Goal: Find specific page/section: Find specific page/section

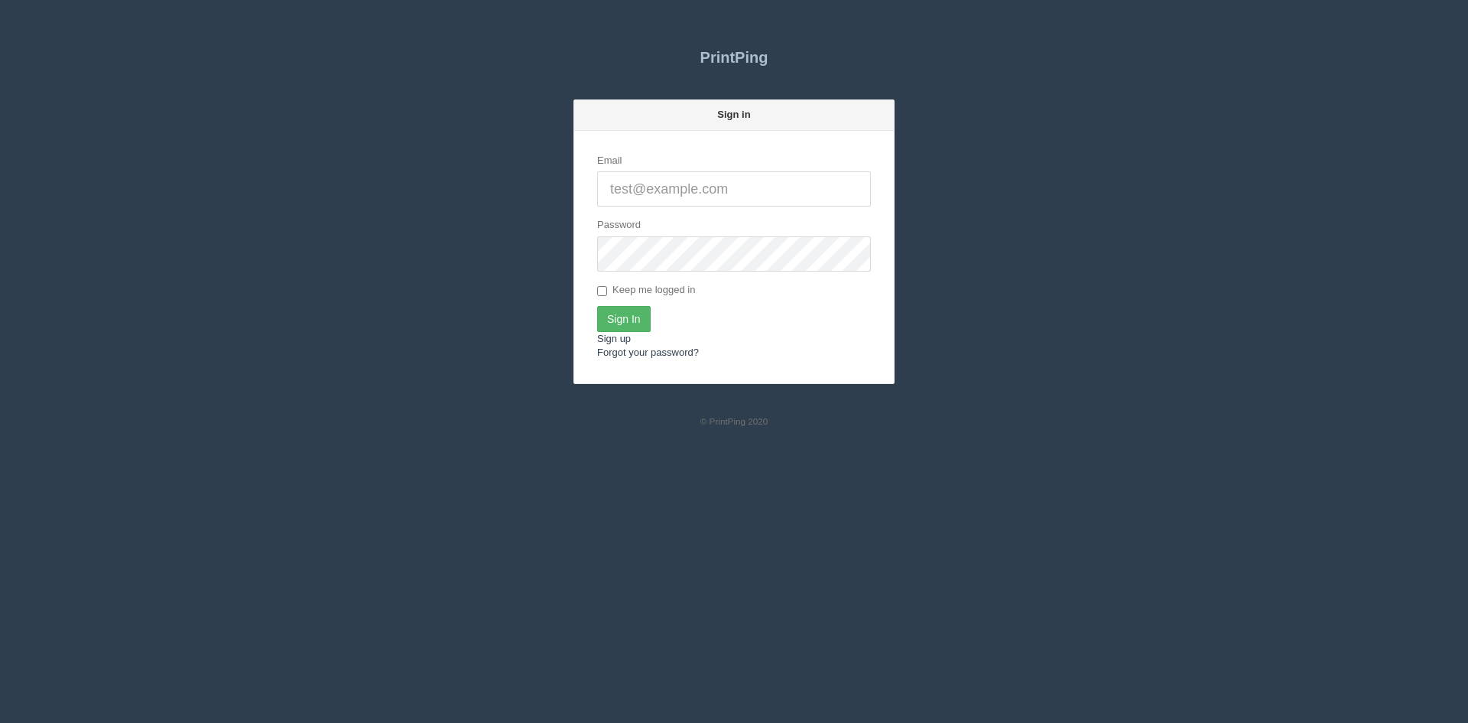
type input "[PERSON_NAME][EMAIL_ADDRESS][DOMAIN_NAME]"
click at [633, 310] on input "Sign In" at bounding box center [624, 319] width 54 height 26
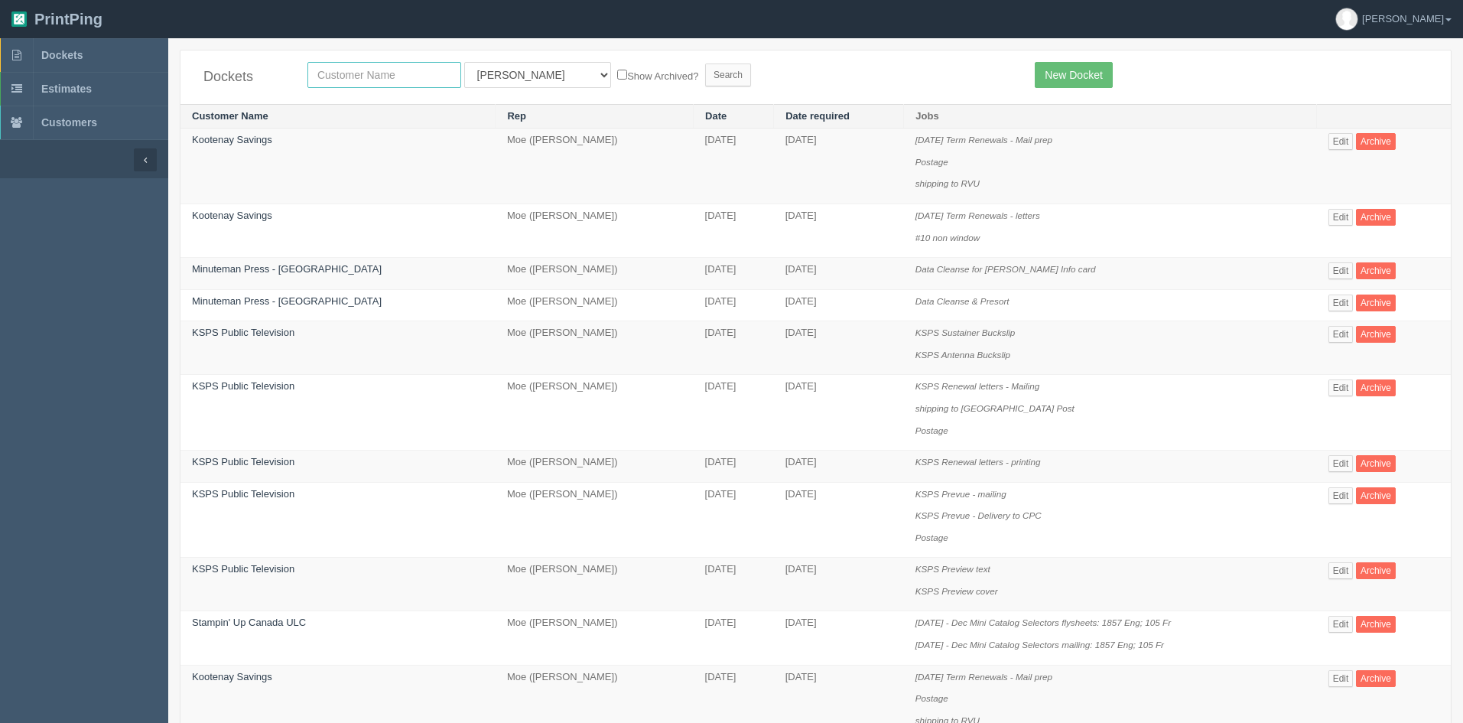
click at [343, 79] on input "text" at bounding box center [384, 75] width 154 height 26
type input "shaganapp"
click at [489, 76] on select "All Users Ali Ali Test 1 Aly Amy Ankit Arif Brandon Dan France Greg Jim Mark Ma…" at bounding box center [537, 75] width 147 height 26
select select "6"
click at [464, 62] on select "All Users Ali Ali Test 1 Aly Amy Ankit Arif Brandon Dan France Greg Jim Mark Ma…" at bounding box center [537, 75] width 147 height 26
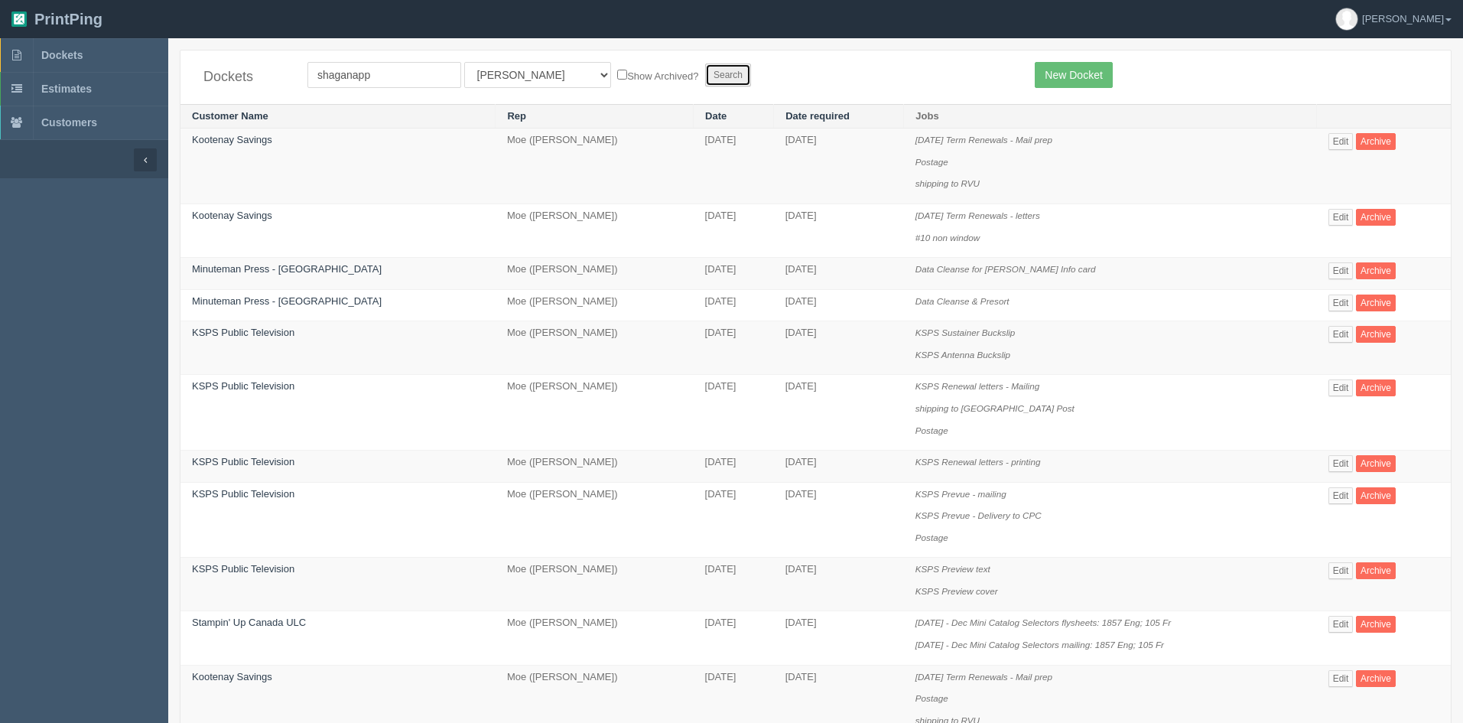
click at [705, 81] on input "Search" at bounding box center [728, 74] width 46 height 23
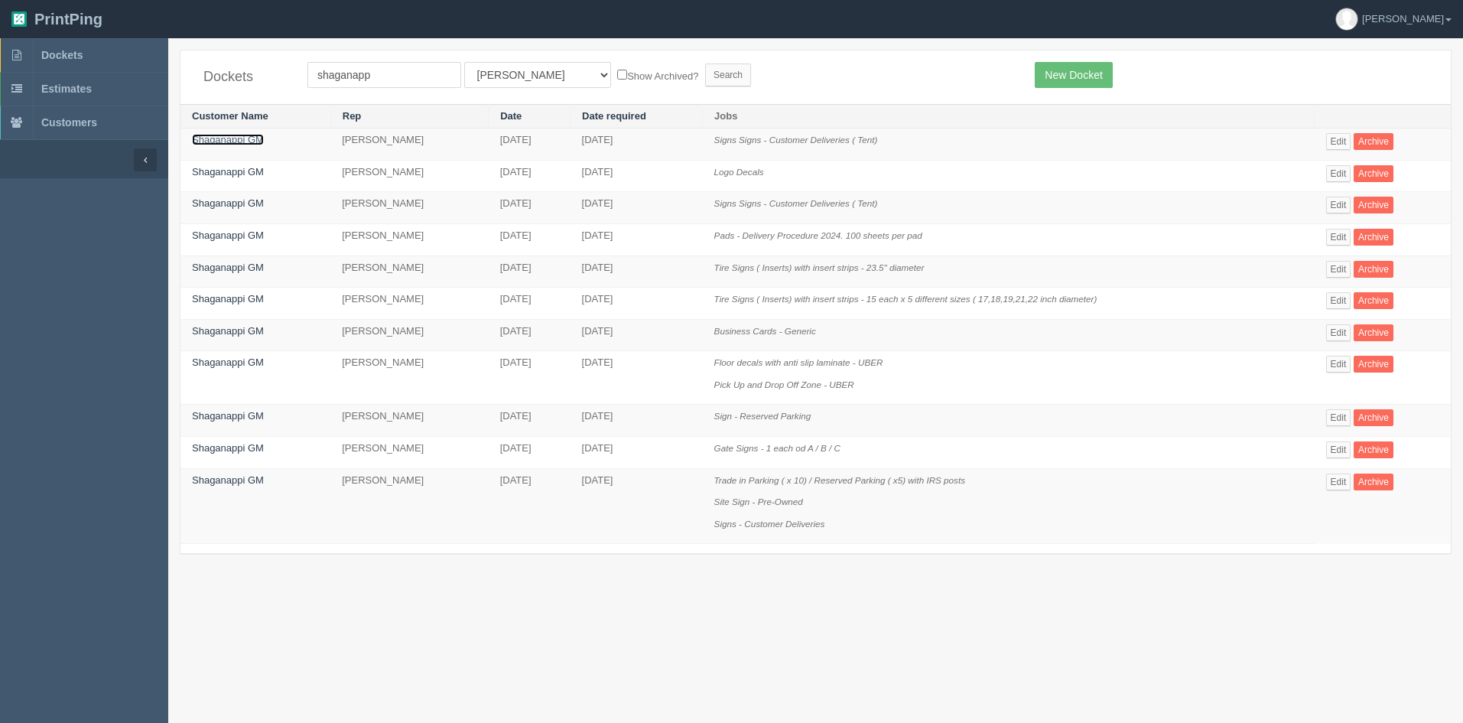
click at [255, 139] on link "Shaganappi GM" at bounding box center [228, 139] width 72 height 11
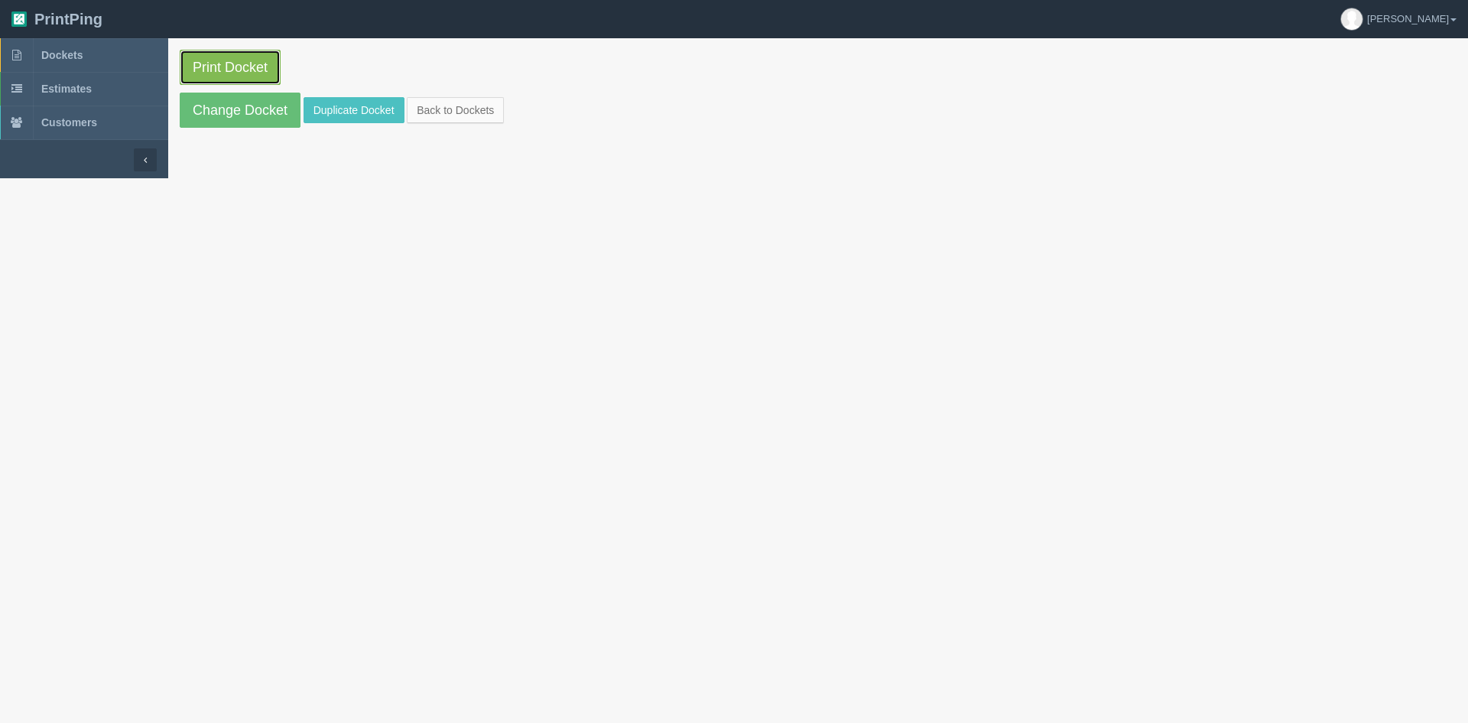
click at [252, 64] on link "Print Docket" at bounding box center [230, 67] width 101 height 35
